Goal: Information Seeking & Learning: Learn about a topic

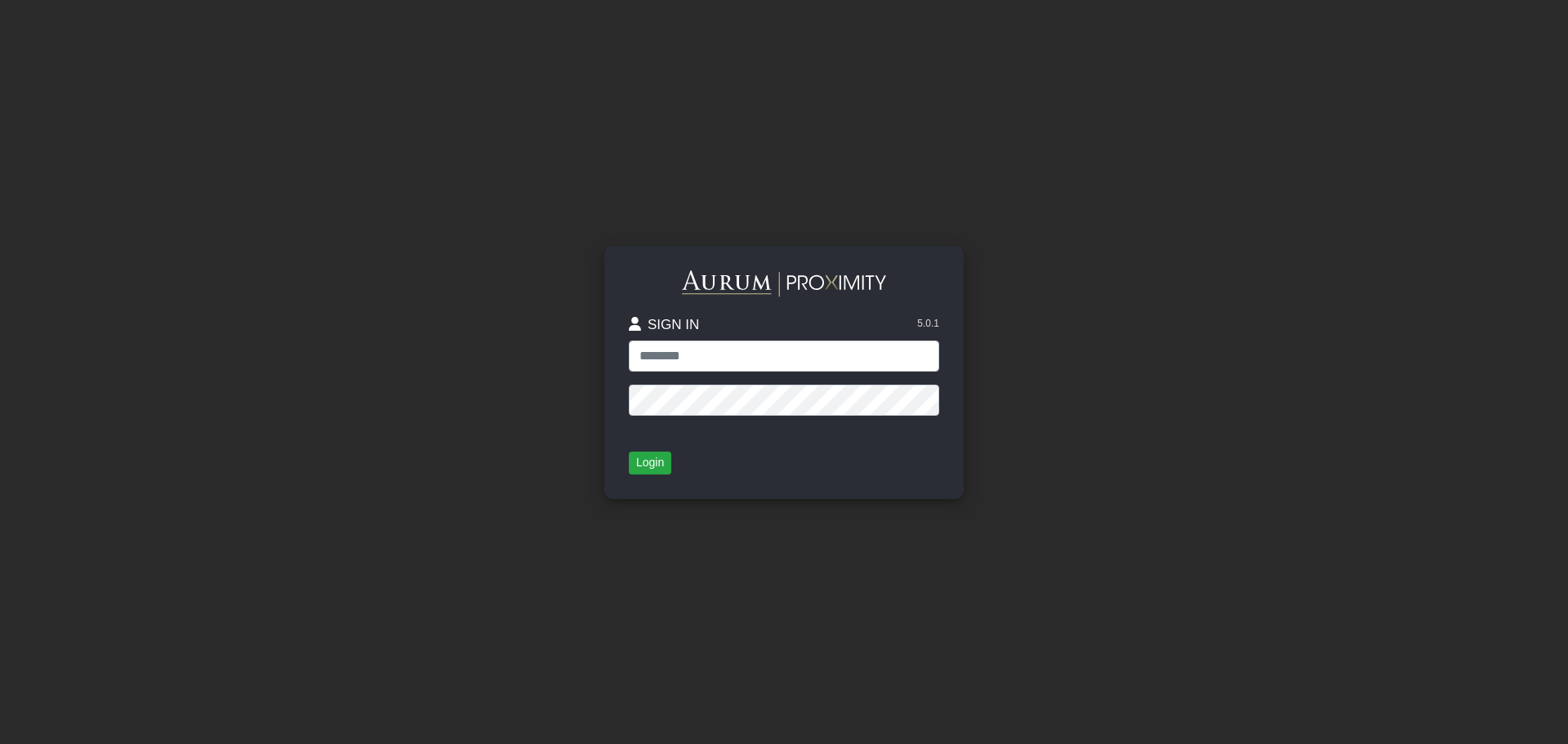
drag, startPoint x: 175, startPoint y: 305, endPoint x: 389, endPoint y: 313, distance: 214.1
click at [196, 307] on app-login "SIGN IN 5.0.1 Login" at bounding box center [784, 372] width 1568 height 744
click at [711, 348] on input "text" at bounding box center [783, 356] width 310 height 31
paste input "**********"
type input "**********"
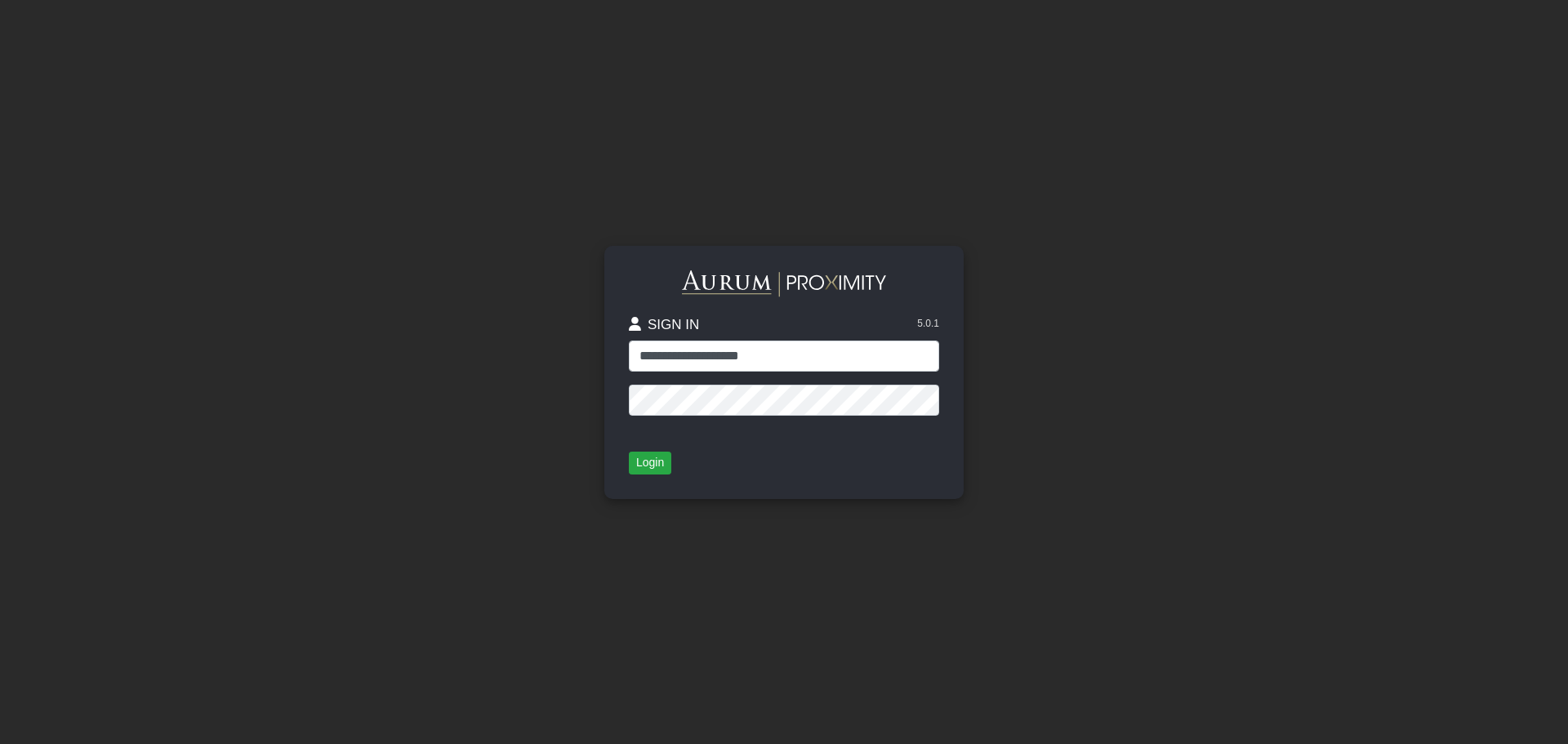
click at [694, 415] on div "**********" at bounding box center [783, 349] width 310 height 158
click at [639, 465] on button "Login" at bounding box center [650, 463] width 43 height 23
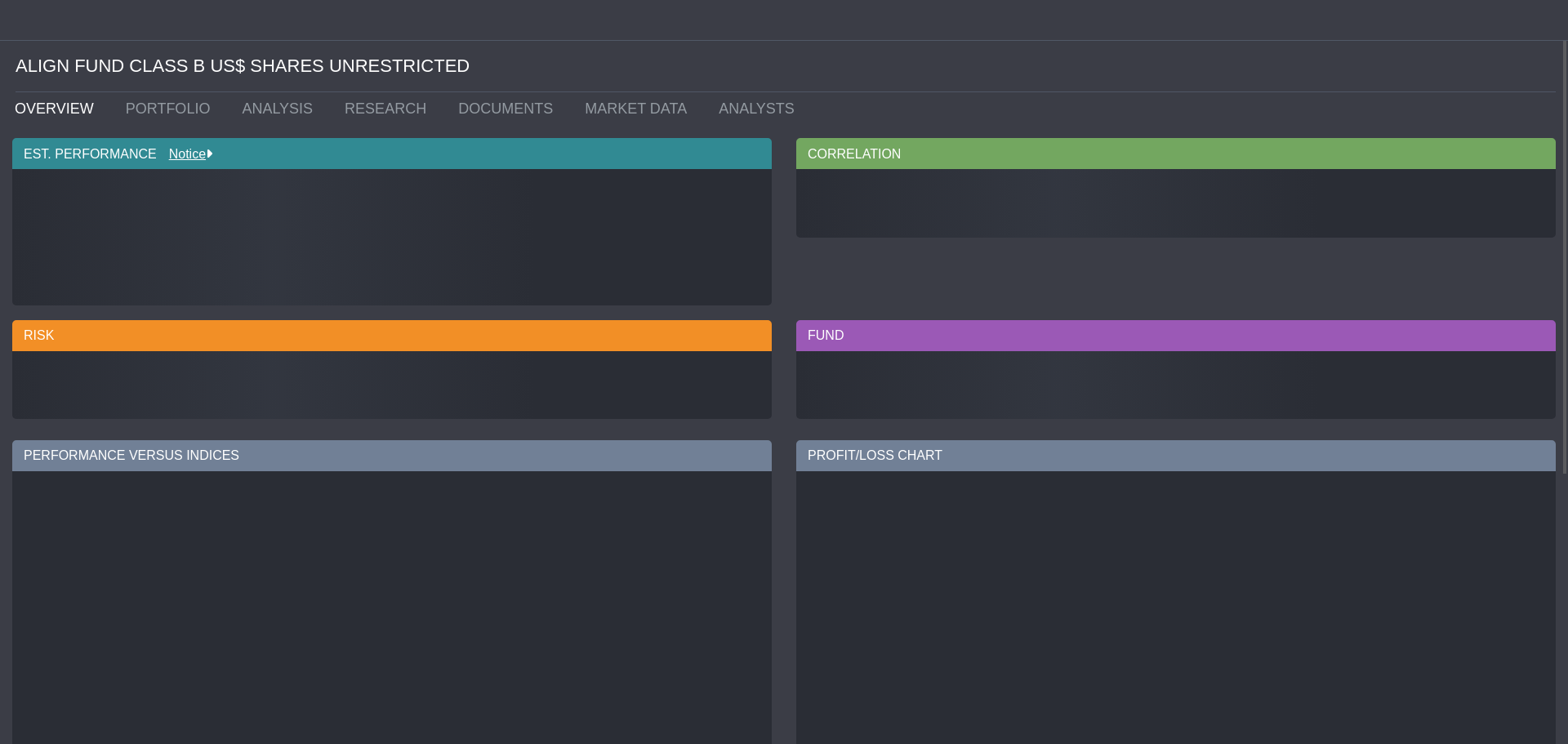
click at [631, 55] on div "ALIGN FUND CLASS B US$ SHARES UNRESTRICTED" at bounding box center [785, 67] width 1540 height 52
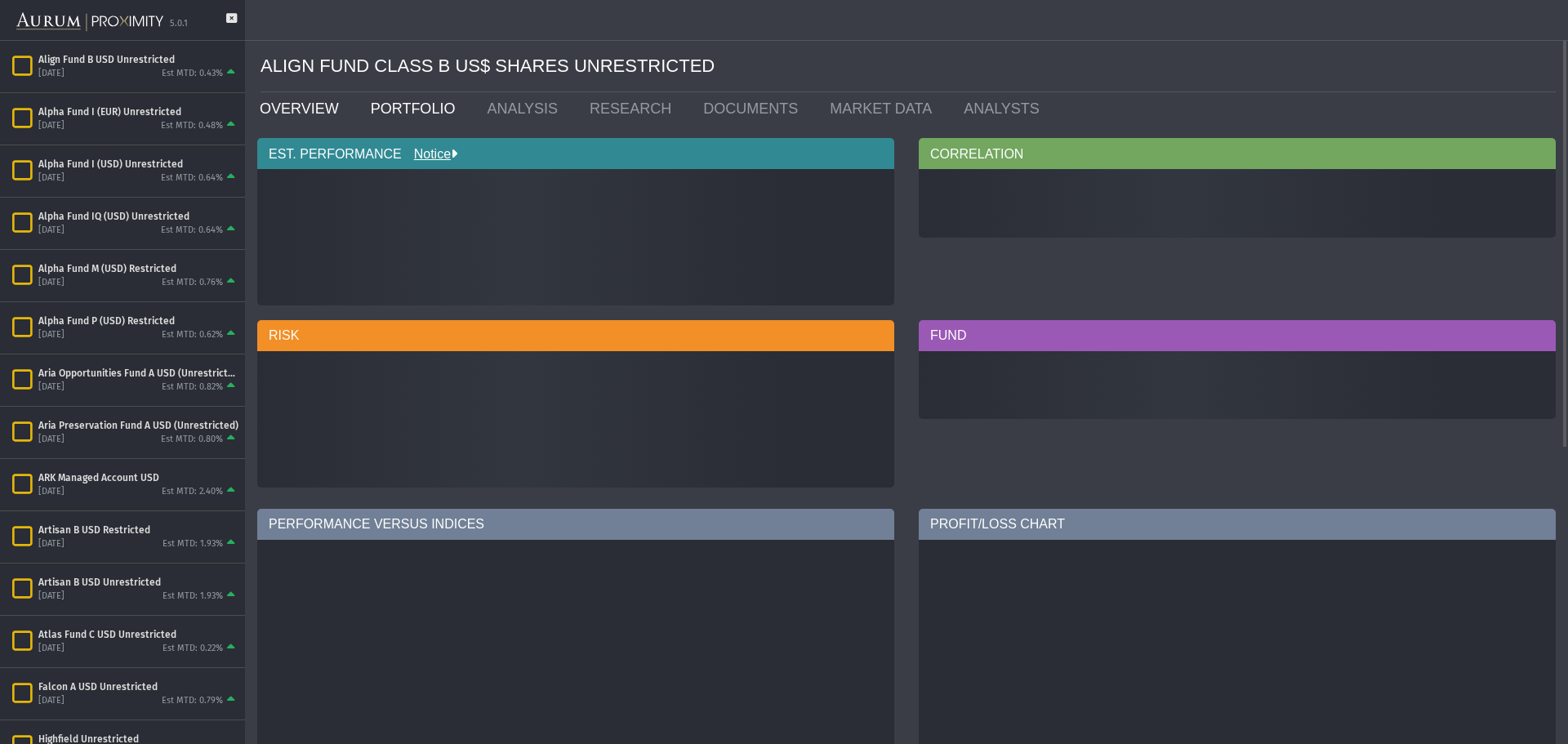
click at [412, 111] on link "PORTFOLIO" at bounding box center [417, 109] width 116 height 32
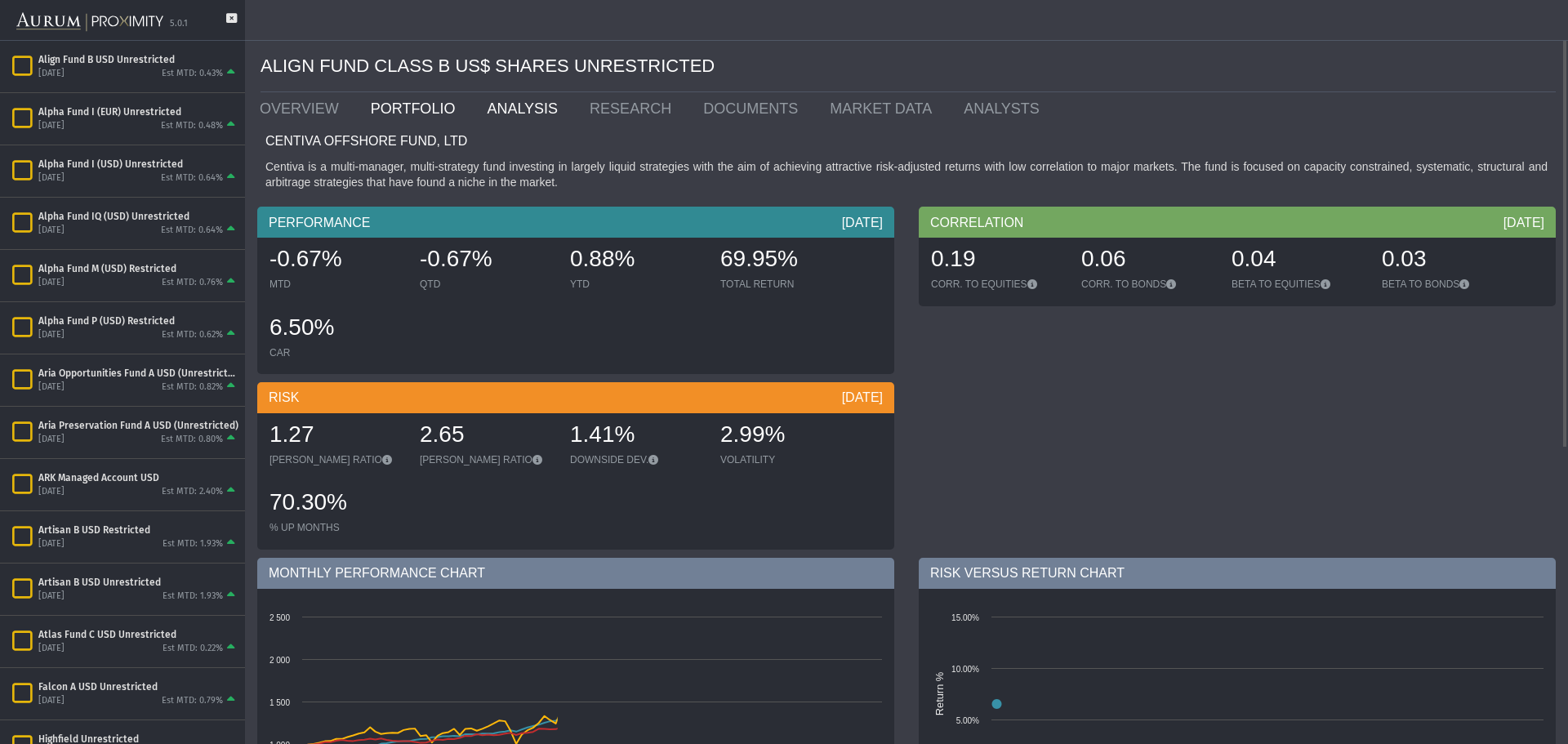
click at [511, 107] on link "ANALYSIS" at bounding box center [526, 109] width 103 height 32
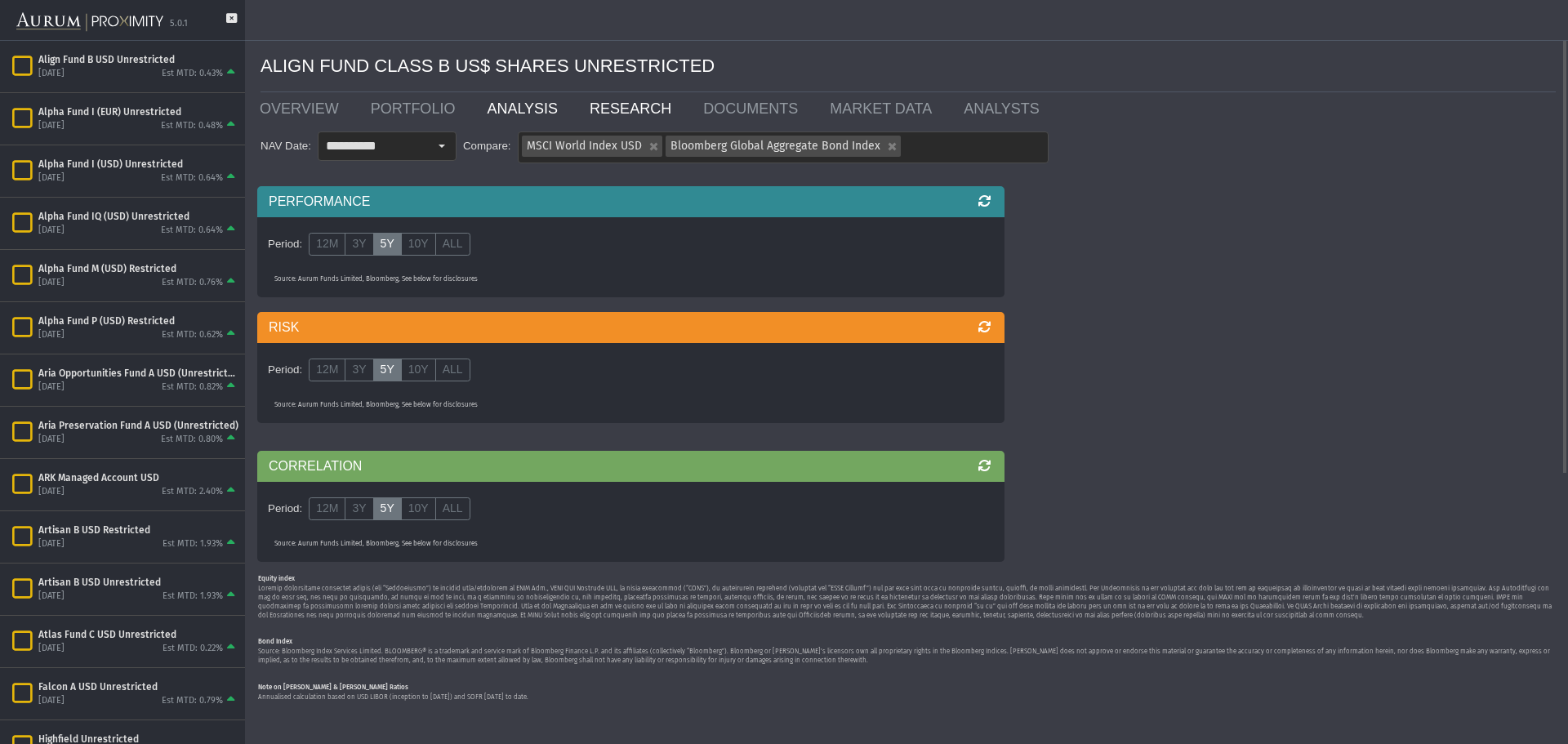
click at [608, 111] on link "RESEARCH" at bounding box center [633, 109] width 113 height 32
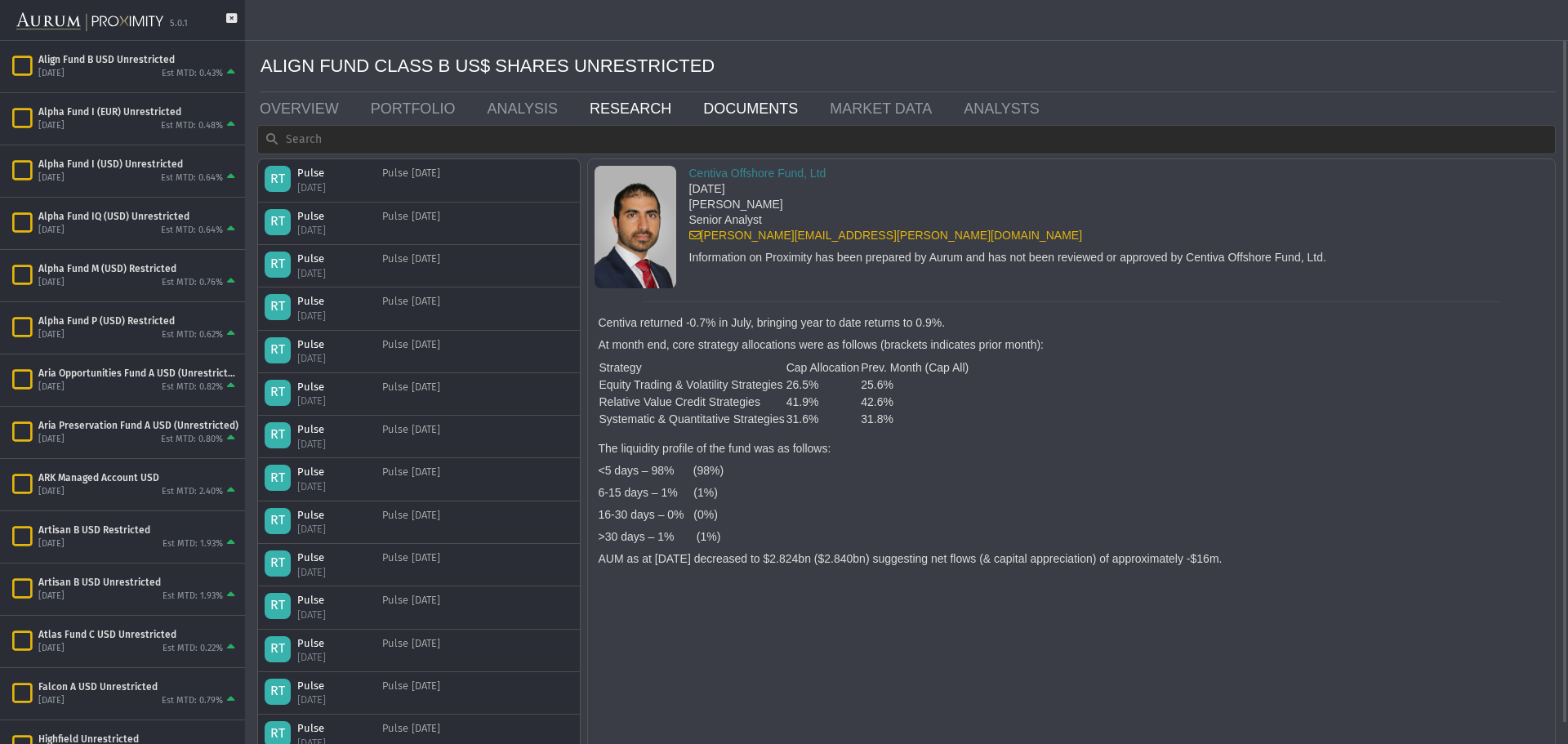
click at [704, 111] on link "DOCUMENTS" at bounding box center [753, 109] width 127 height 32
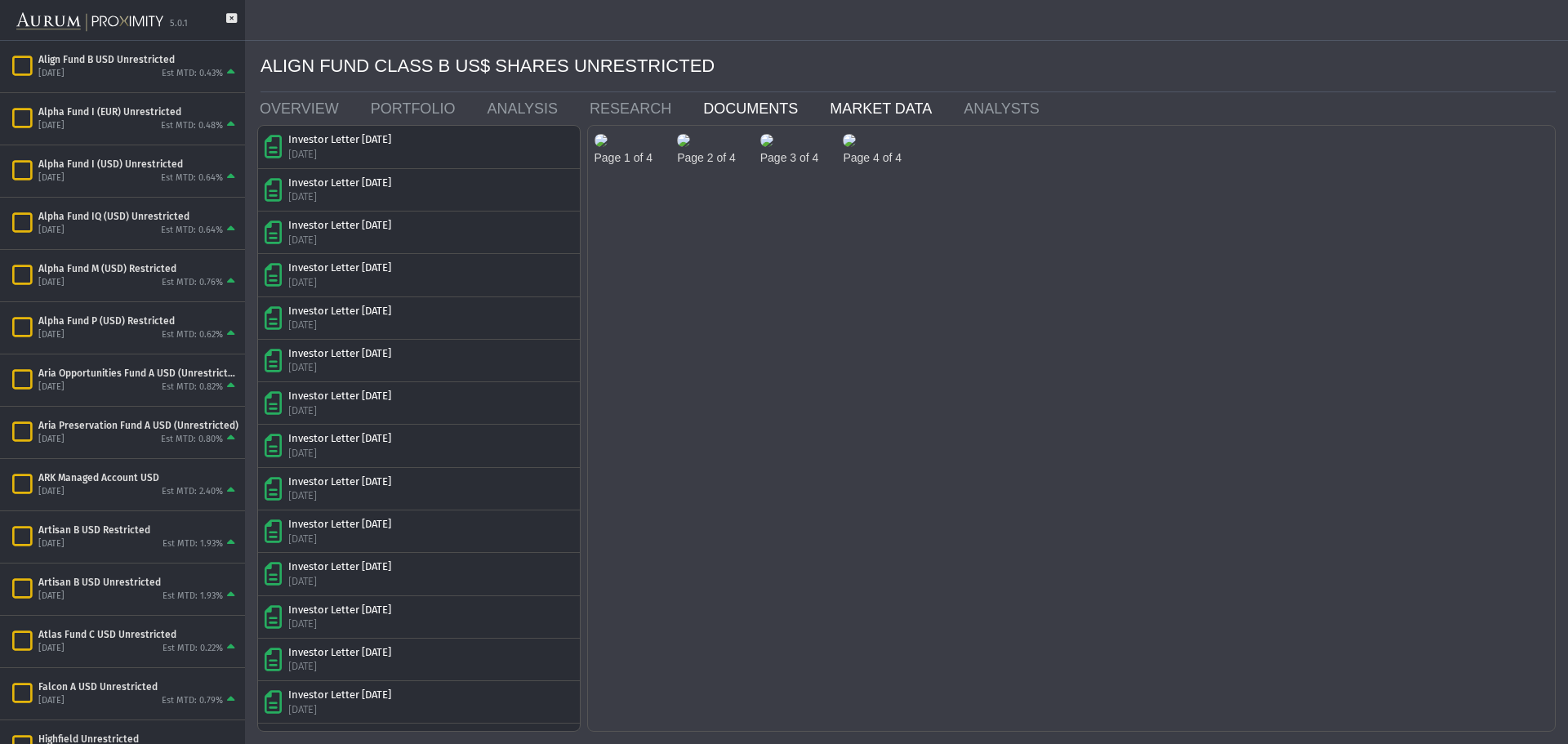
click at [843, 108] on link "MARKET DATA" at bounding box center [884, 109] width 134 height 32
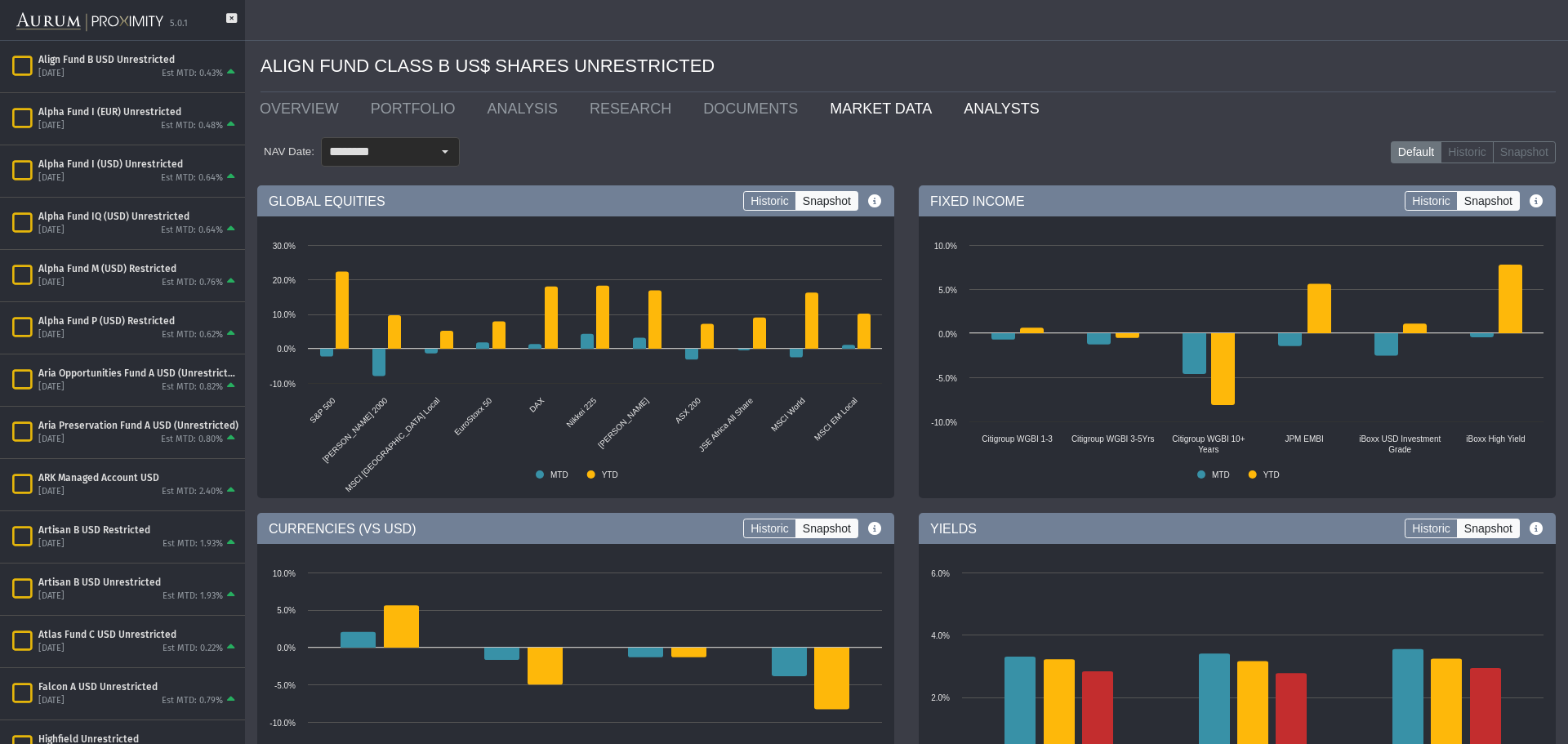
click at [951, 105] on link "ANALYSTS" at bounding box center [1004, 109] width 108 height 32
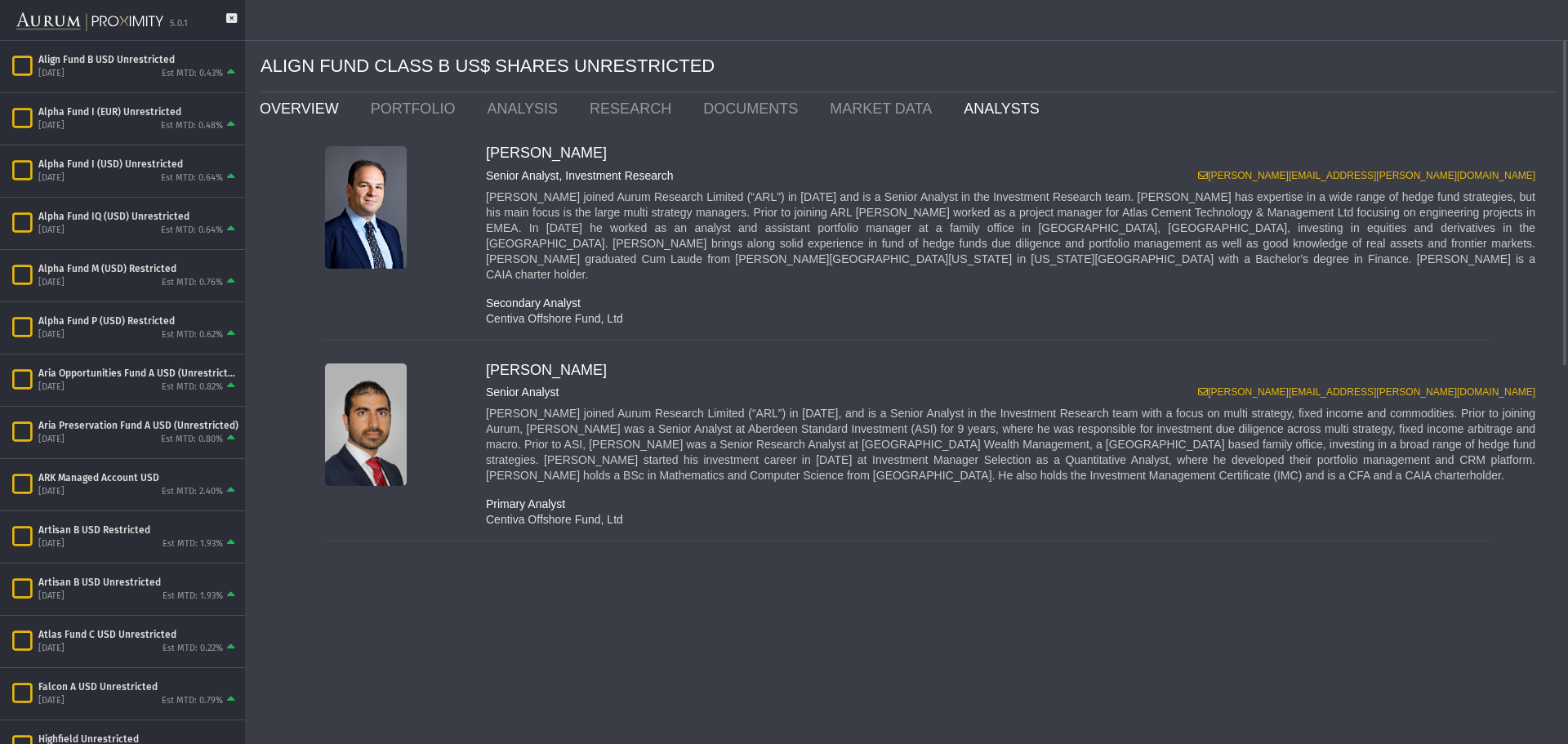
click at [285, 103] on link "OVERVIEW" at bounding box center [302, 109] width 111 height 32
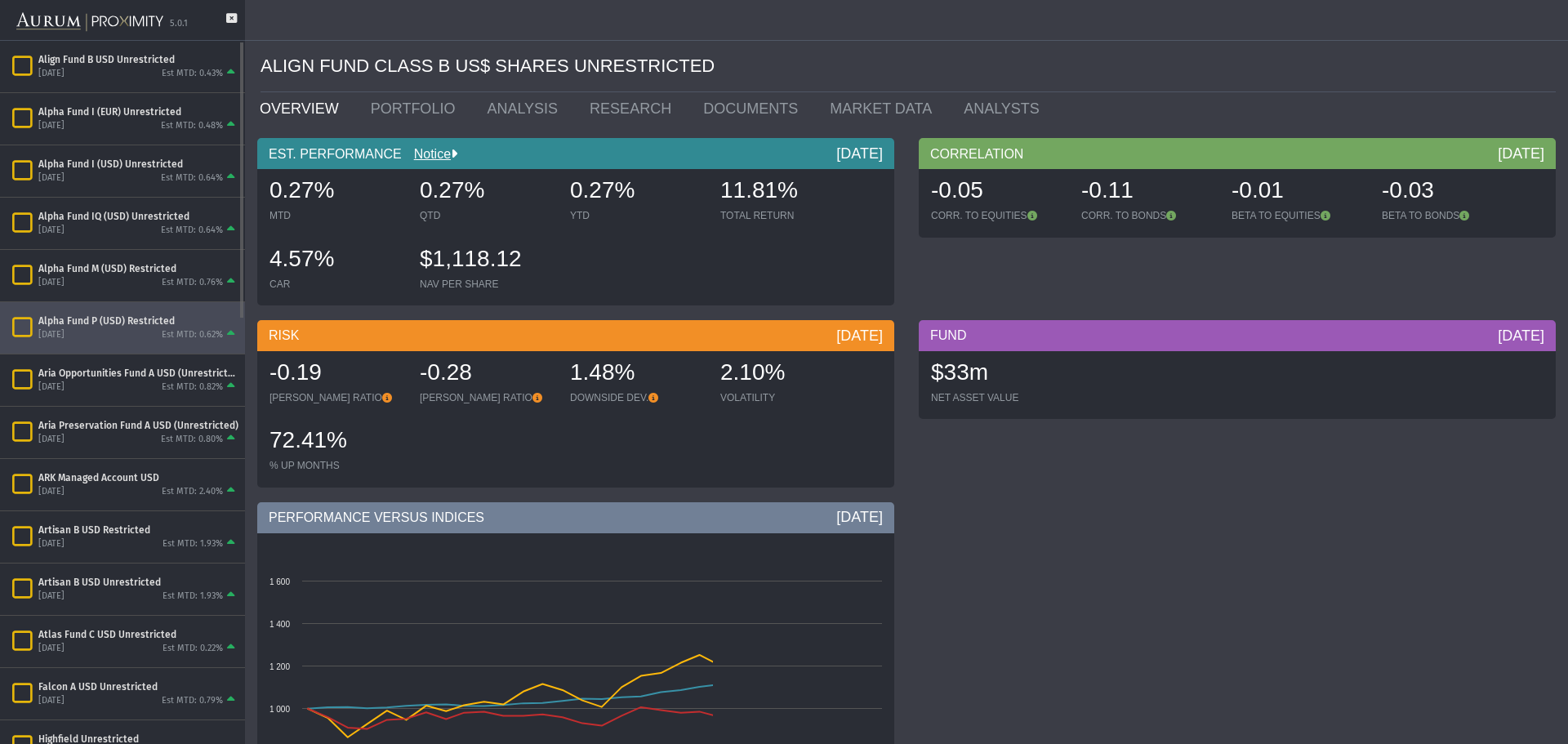
click at [122, 327] on div "[DATE] Est MTD: 0.62%" at bounding box center [138, 334] width 200 height 14
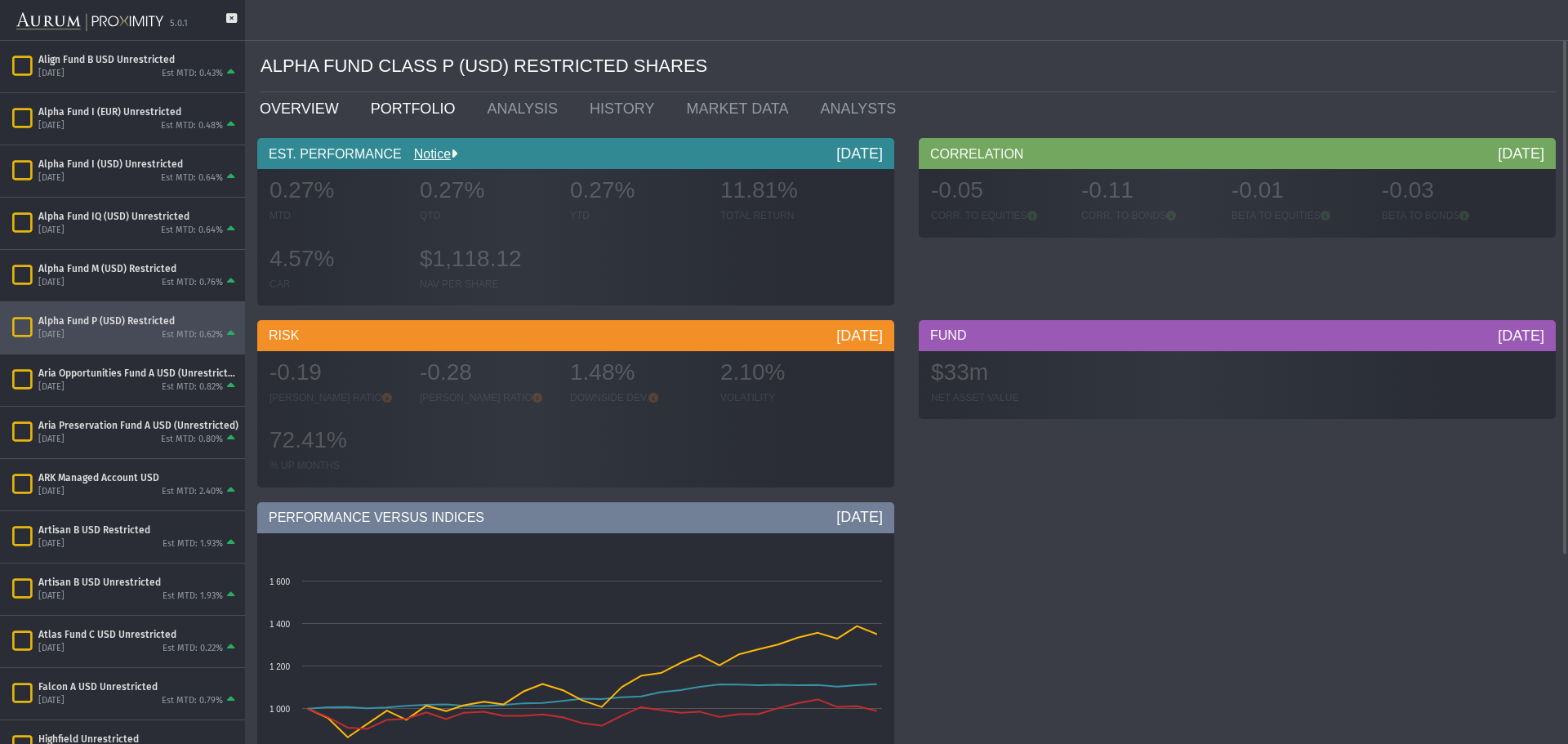
click at [402, 115] on link "PORTFOLIO" at bounding box center [417, 109] width 116 height 32
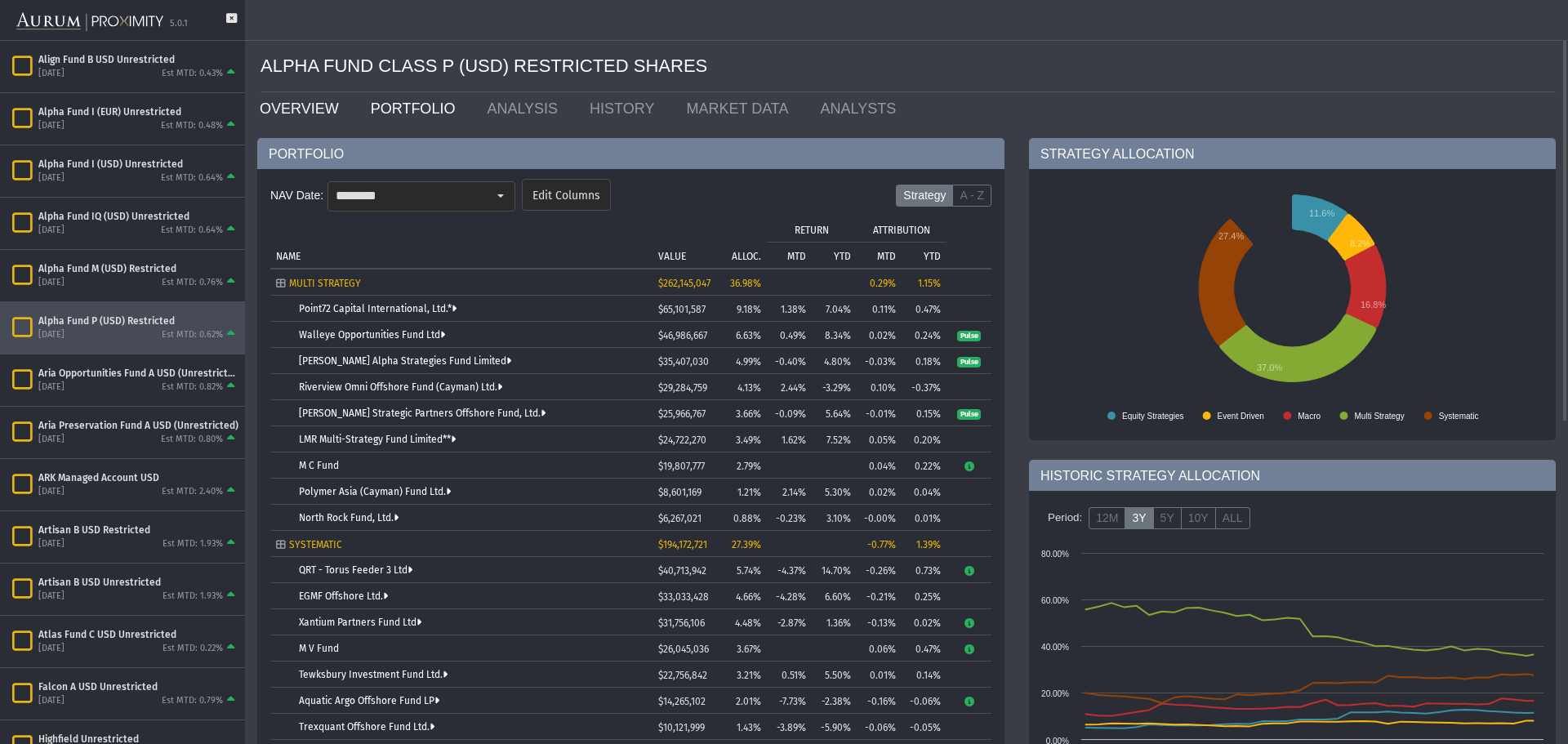
click at [284, 111] on link "OVERVIEW" at bounding box center [302, 109] width 111 height 32
